Goal: Transaction & Acquisition: Purchase product/service

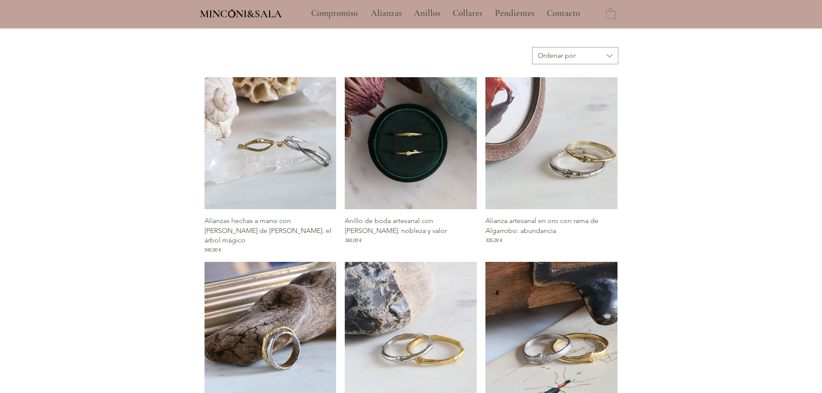
scroll to position [345, 0]
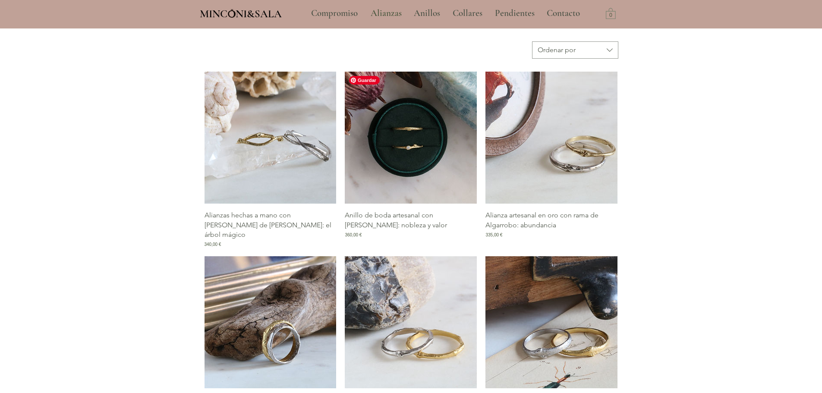
type input "**********"
select select "**********"
drag, startPoint x: 394, startPoint y: 164, endPoint x: 377, endPoint y: 220, distance: 57.8
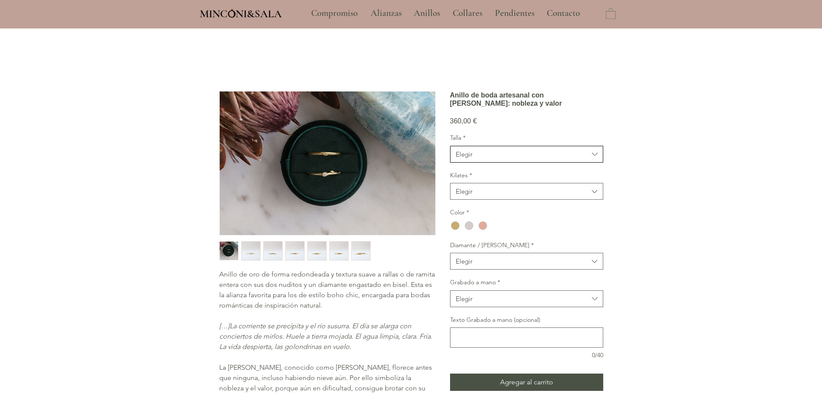
click at [471, 159] on div "Elegir" at bounding box center [463, 154] width 17 height 9
click at [513, 159] on span "Elegir" at bounding box center [521, 154] width 133 height 9
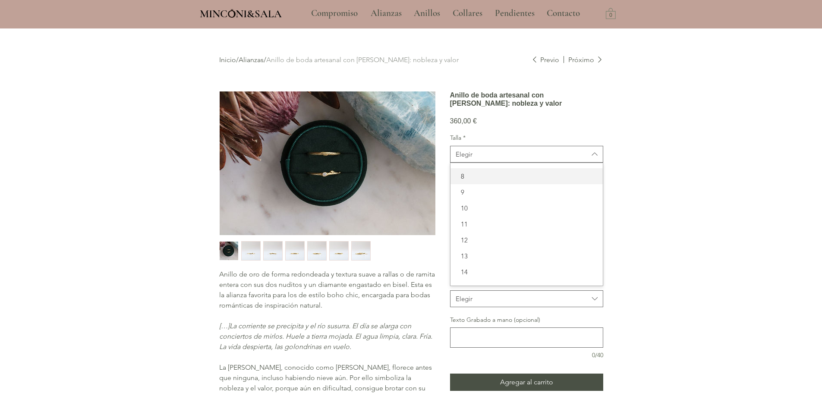
click at [476, 181] on span "8" at bounding box center [526, 176] width 142 height 9
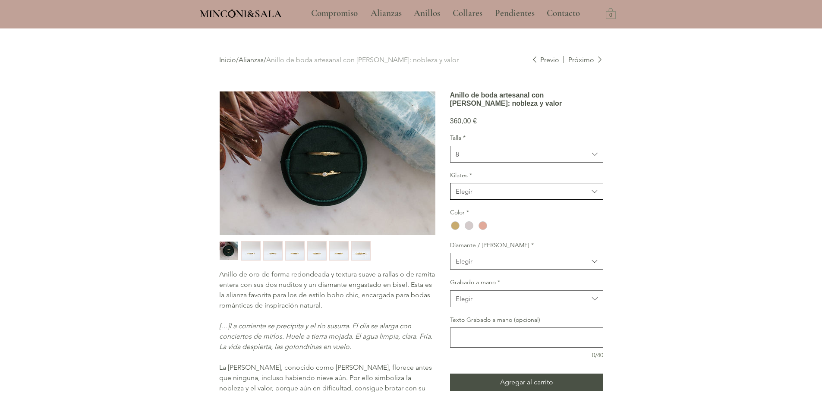
click at [477, 196] on span "Elegir" at bounding box center [521, 191] width 133 height 9
click at [477, 253] on div "9kt" at bounding box center [526, 245] width 152 height 16
click at [457, 230] on div "main content" at bounding box center [455, 225] width 9 height 9
click at [479, 270] on button "Elegir" at bounding box center [526, 261] width 153 height 17
click at [522, 304] on span "Pruno rama sin Diamante" at bounding box center [526, 299] width 142 height 9
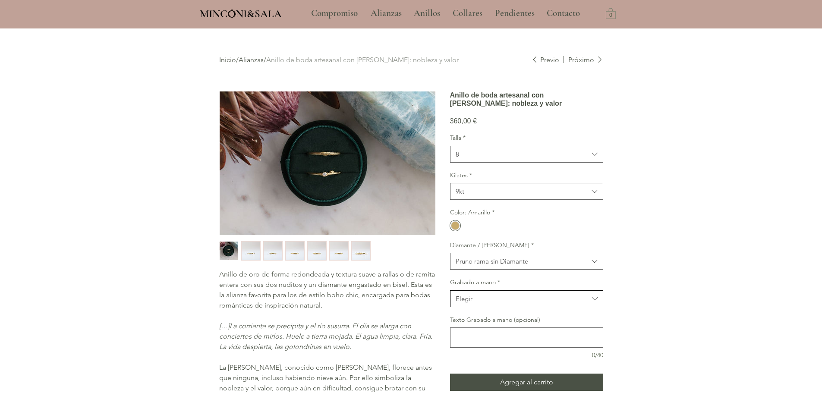
click at [491, 303] on span "Elegir" at bounding box center [521, 298] width 133 height 9
click at [479, 325] on span "Sí" at bounding box center [526, 320] width 142 height 9
click at [656, 217] on div "main content" at bounding box center [411, 309] width 822 height 562
click at [540, 159] on span "8" at bounding box center [521, 154] width 133 height 9
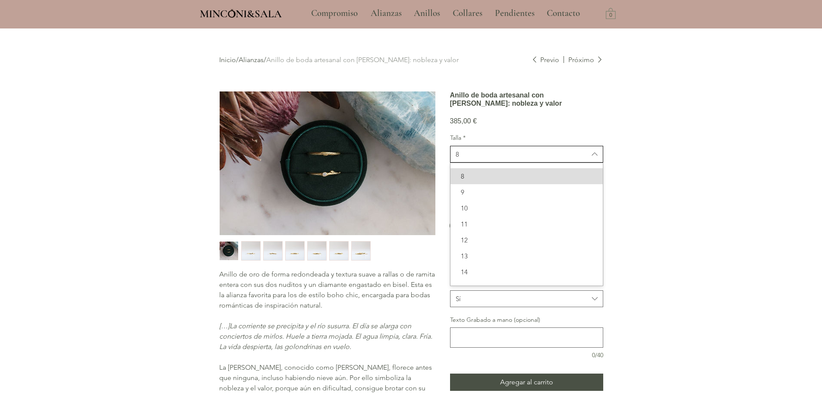
click at [540, 159] on span "8" at bounding box center [521, 154] width 133 height 9
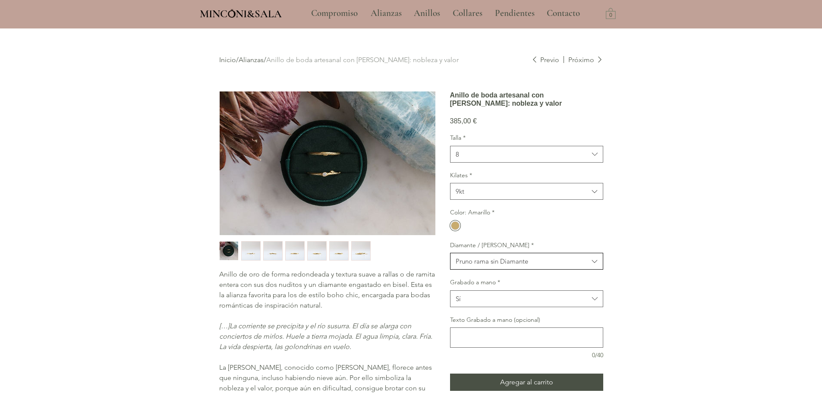
click at [498, 266] on div "Pruno rama sin Diamante" at bounding box center [491, 261] width 72 height 9
click at [490, 303] on span "Sí" at bounding box center [521, 298] width 133 height 9
click at [477, 345] on div "No" at bounding box center [526, 337] width 152 height 16
click at [623, 266] on div "main content" at bounding box center [411, 309] width 822 height 562
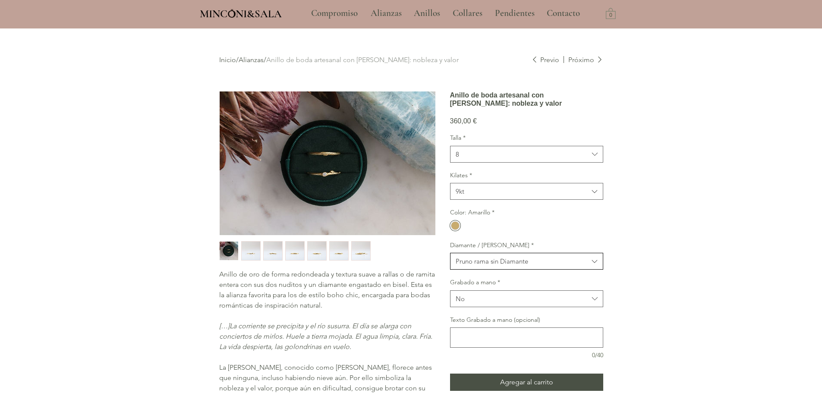
click at [505, 266] on div "Pruno rama sin Diamante" at bounding box center [491, 261] width 72 height 9
click at [507, 288] on span "Pruno con Diamante" at bounding box center [526, 283] width 142 height 9
click at [630, 247] on div "main content" at bounding box center [411, 309] width 822 height 562
